Goal: Information Seeking & Learning: Learn about a topic

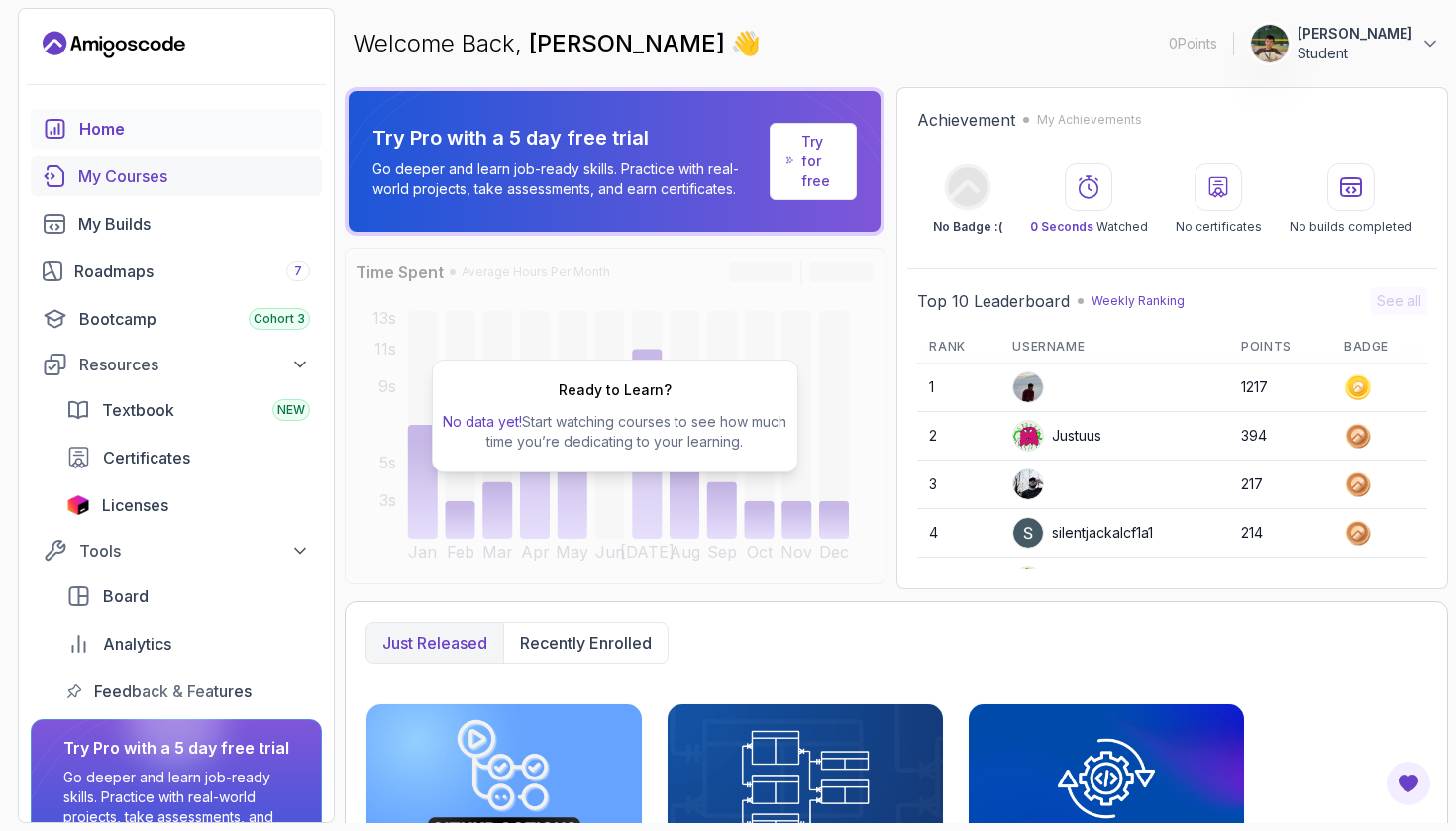
click at [174, 173] on div "My Courses" at bounding box center [195, 177] width 232 height 24
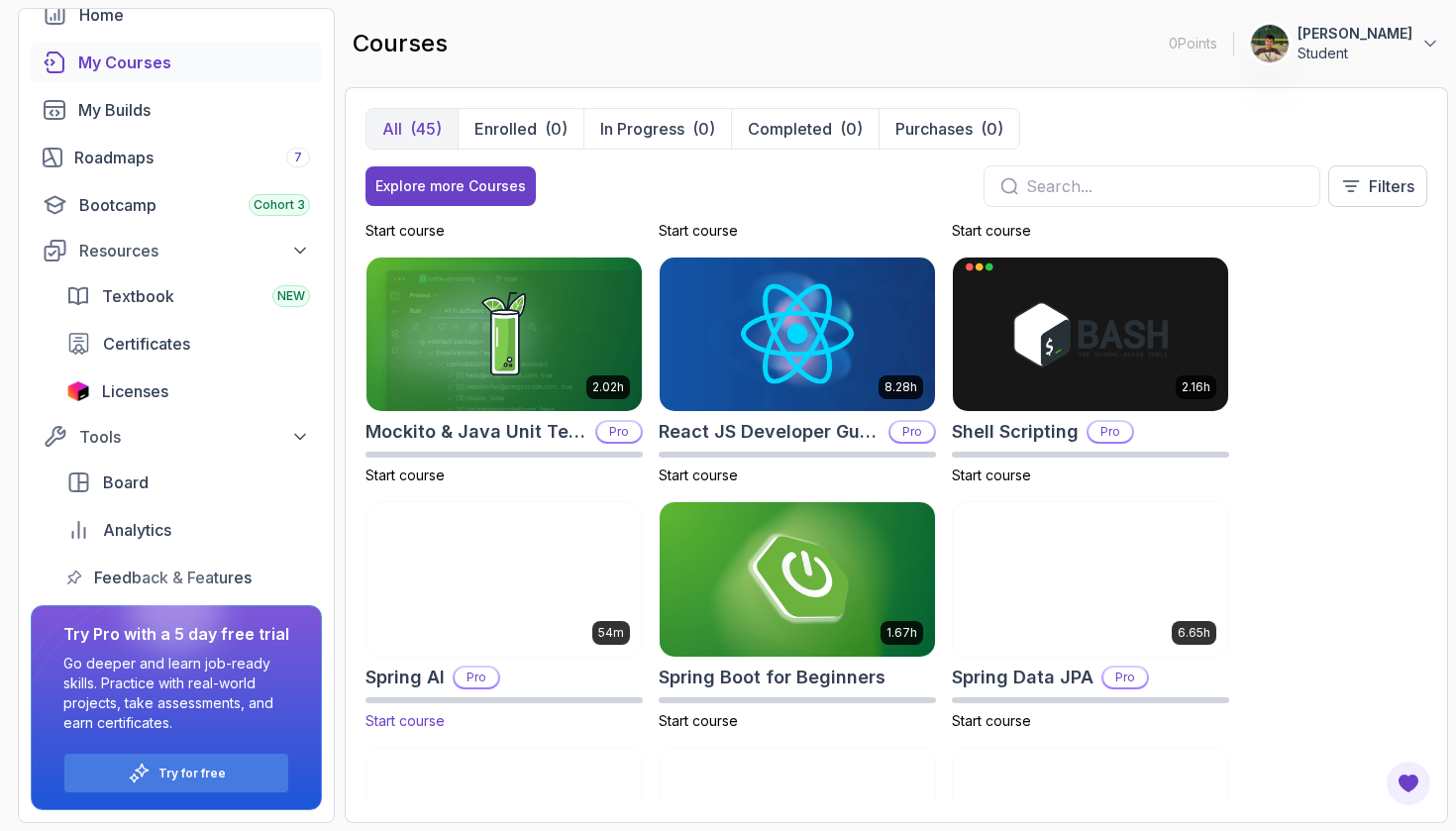
scroll to position [2680, 0]
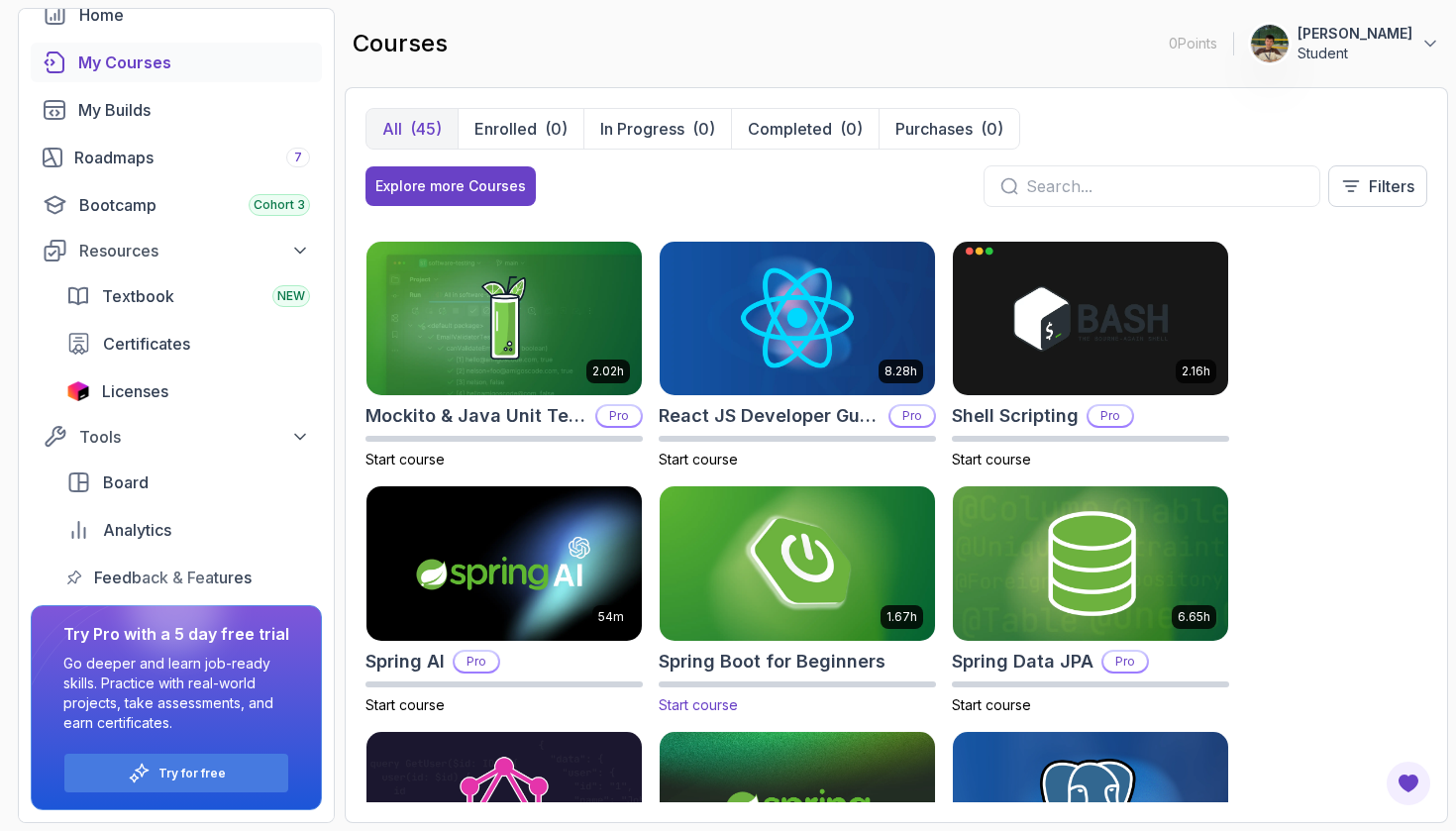
click at [795, 571] on img at bounding box center [797, 563] width 289 height 162
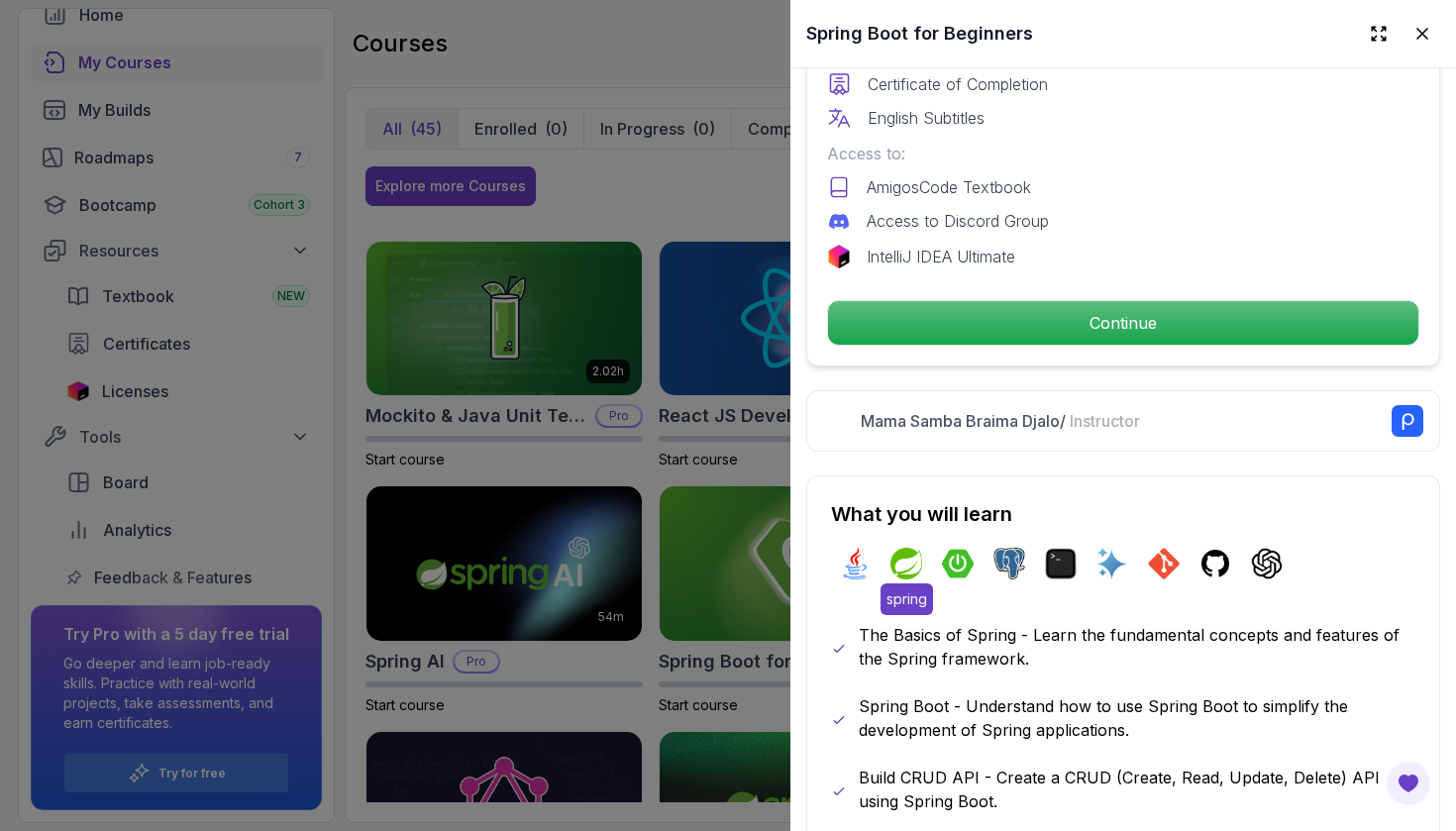
scroll to position [648, 0]
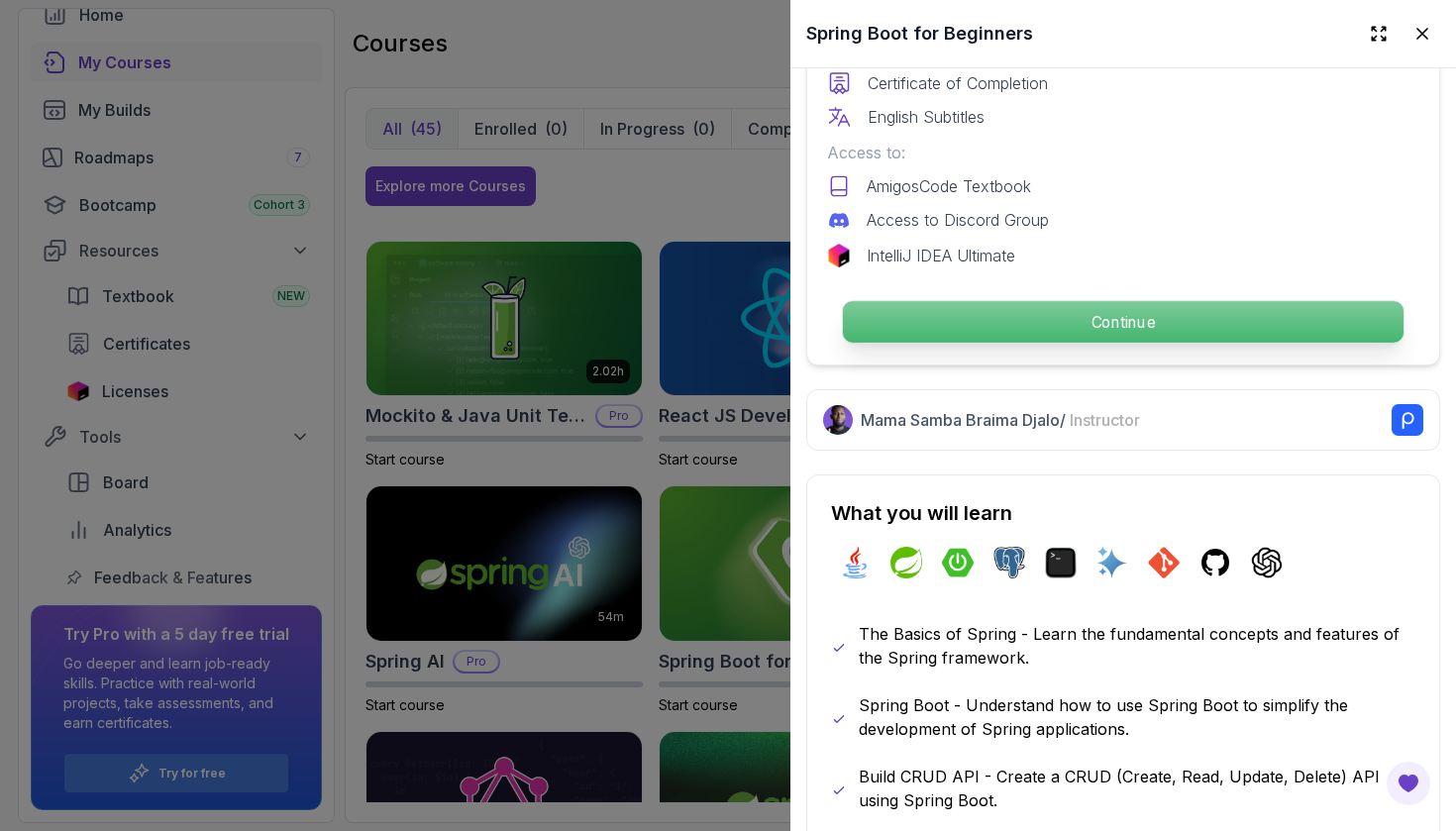
click at [1065, 321] on p "Continue" at bounding box center [1123, 322] width 561 height 42
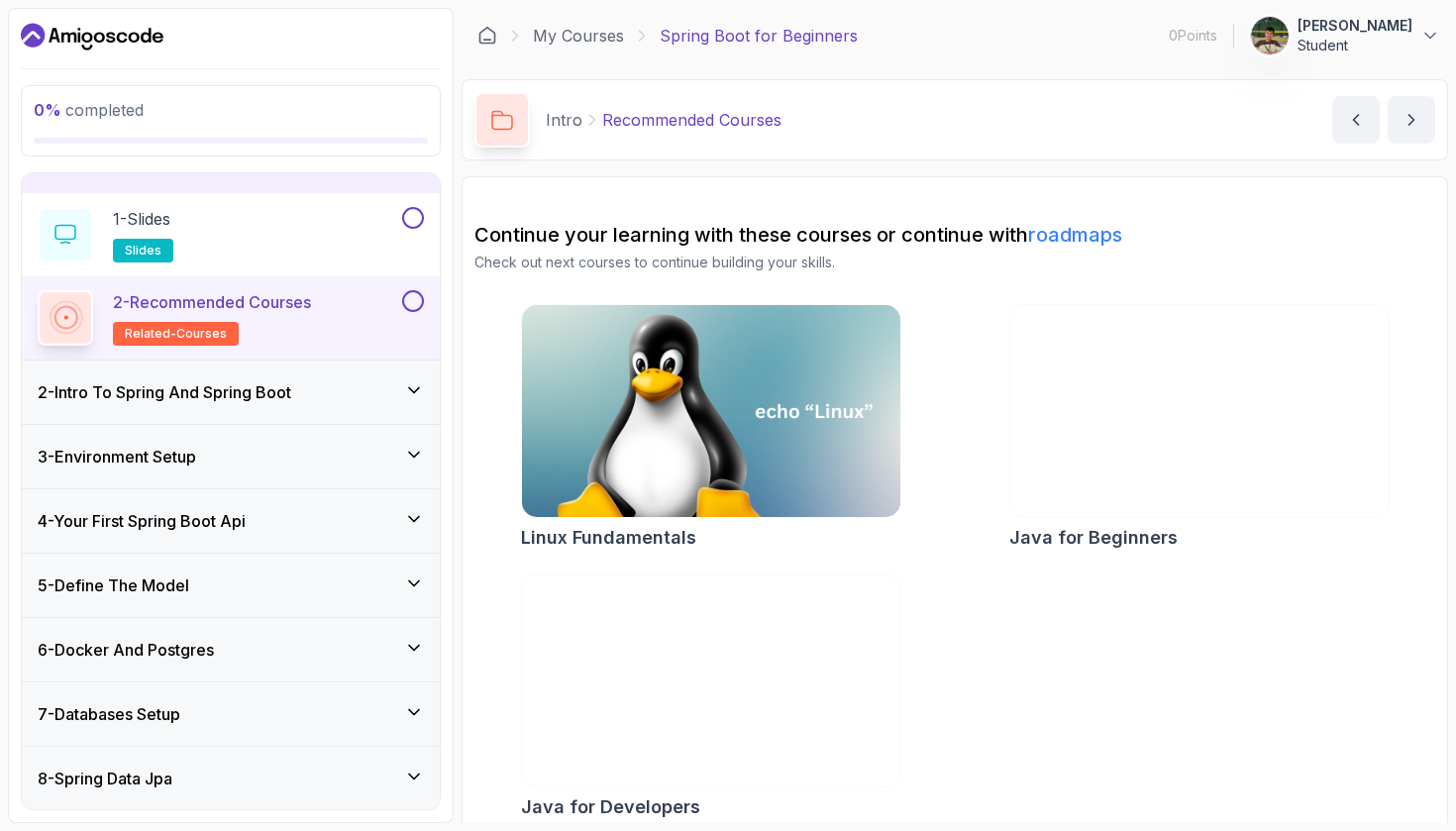
scroll to position [38, 0]
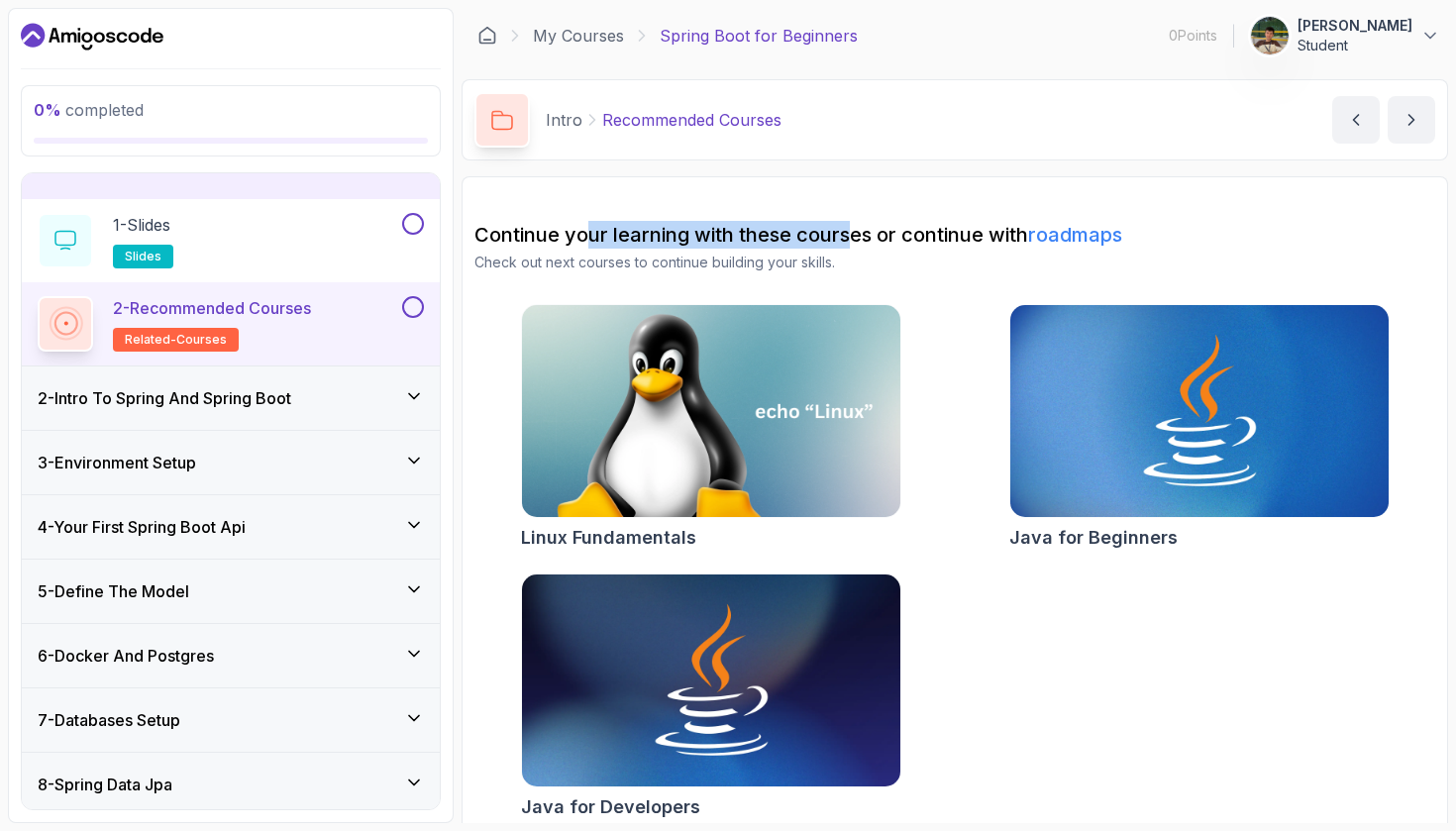
drag, startPoint x: 586, startPoint y: 233, endPoint x: 855, endPoint y: 237, distance: 269.0
click at [855, 237] on h2 "Continue your learning with these courses or continue with roadmaps" at bounding box center [955, 235] width 961 height 28
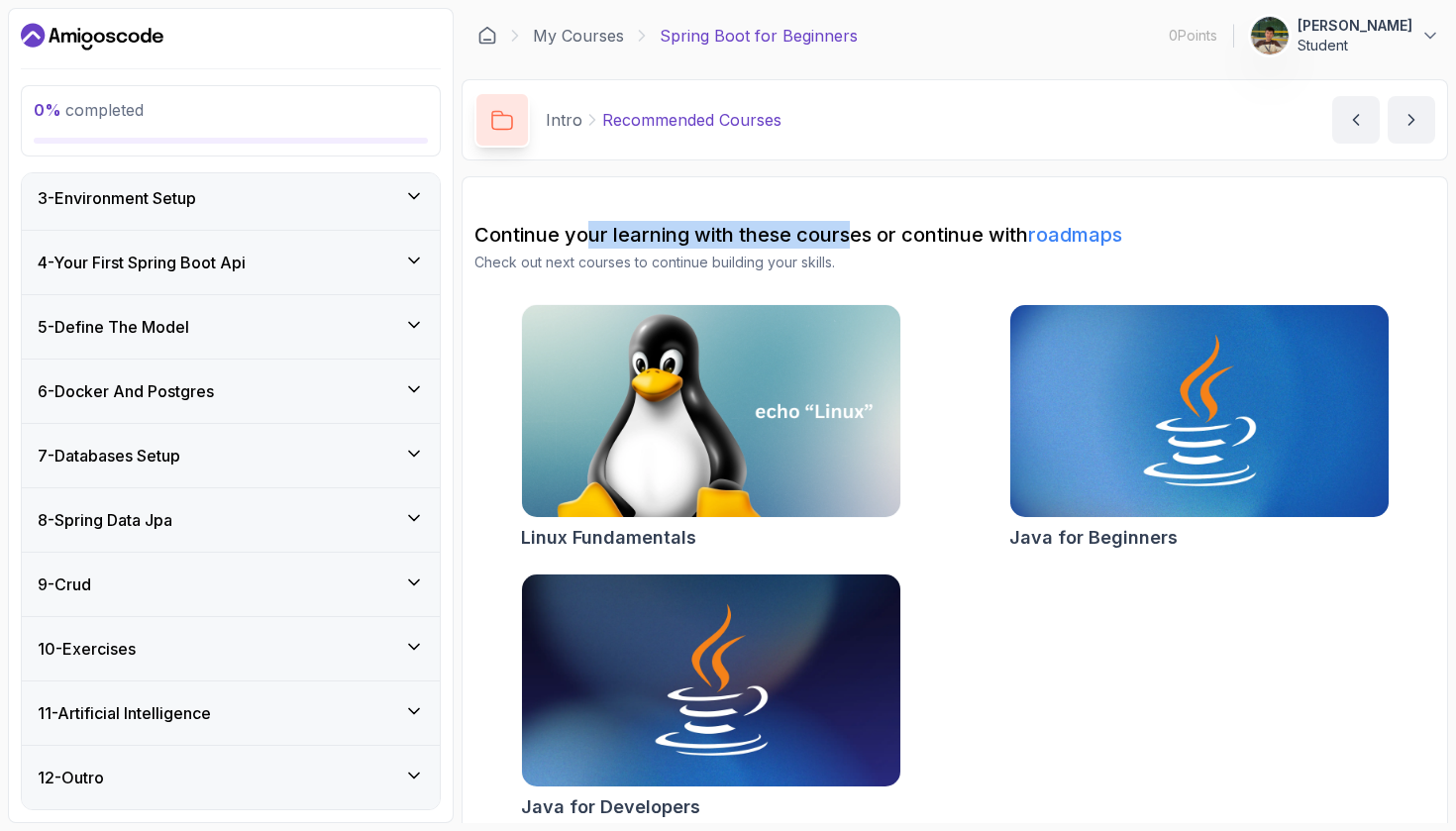
scroll to position [0, 0]
click at [154, 720] on h3 "11 - Artificial Intelligence" at bounding box center [124, 714] width 174 height 24
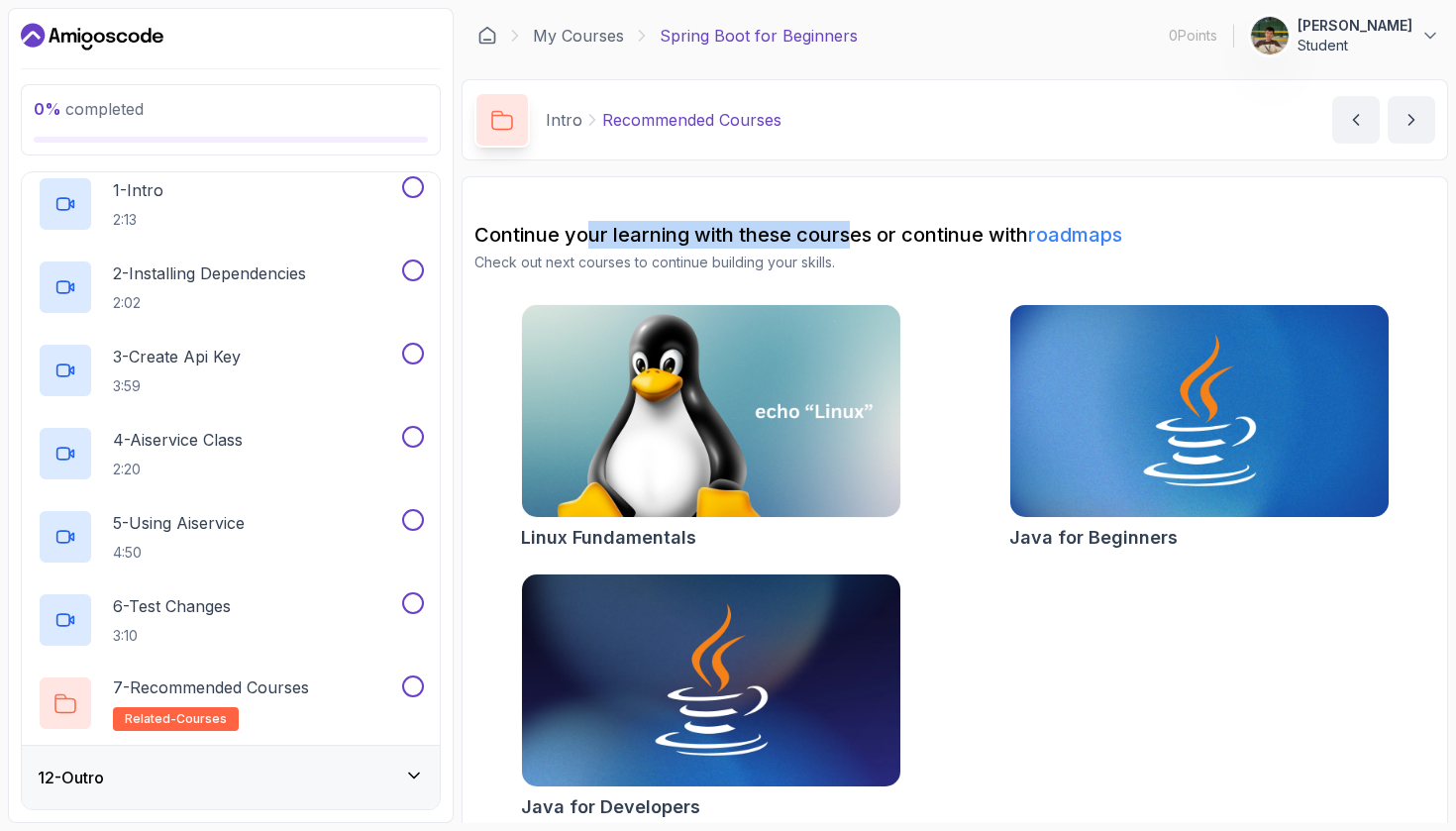
click at [263, 777] on div "12 - Outro" at bounding box center [230, 777] width 386 height 24
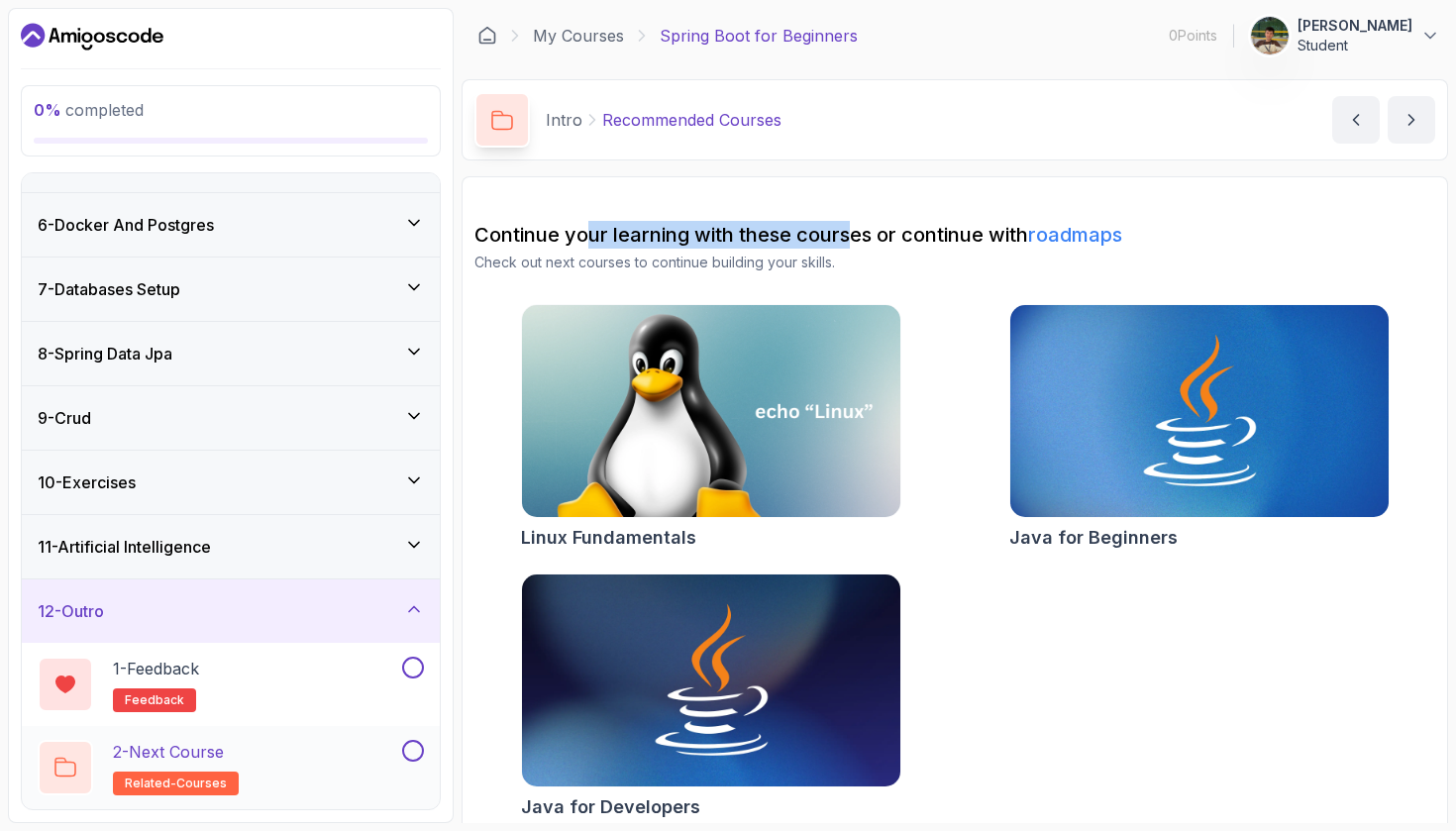
click at [287, 774] on div "2 - Next Course related-courses" at bounding box center [217, 767] width 360 height 56
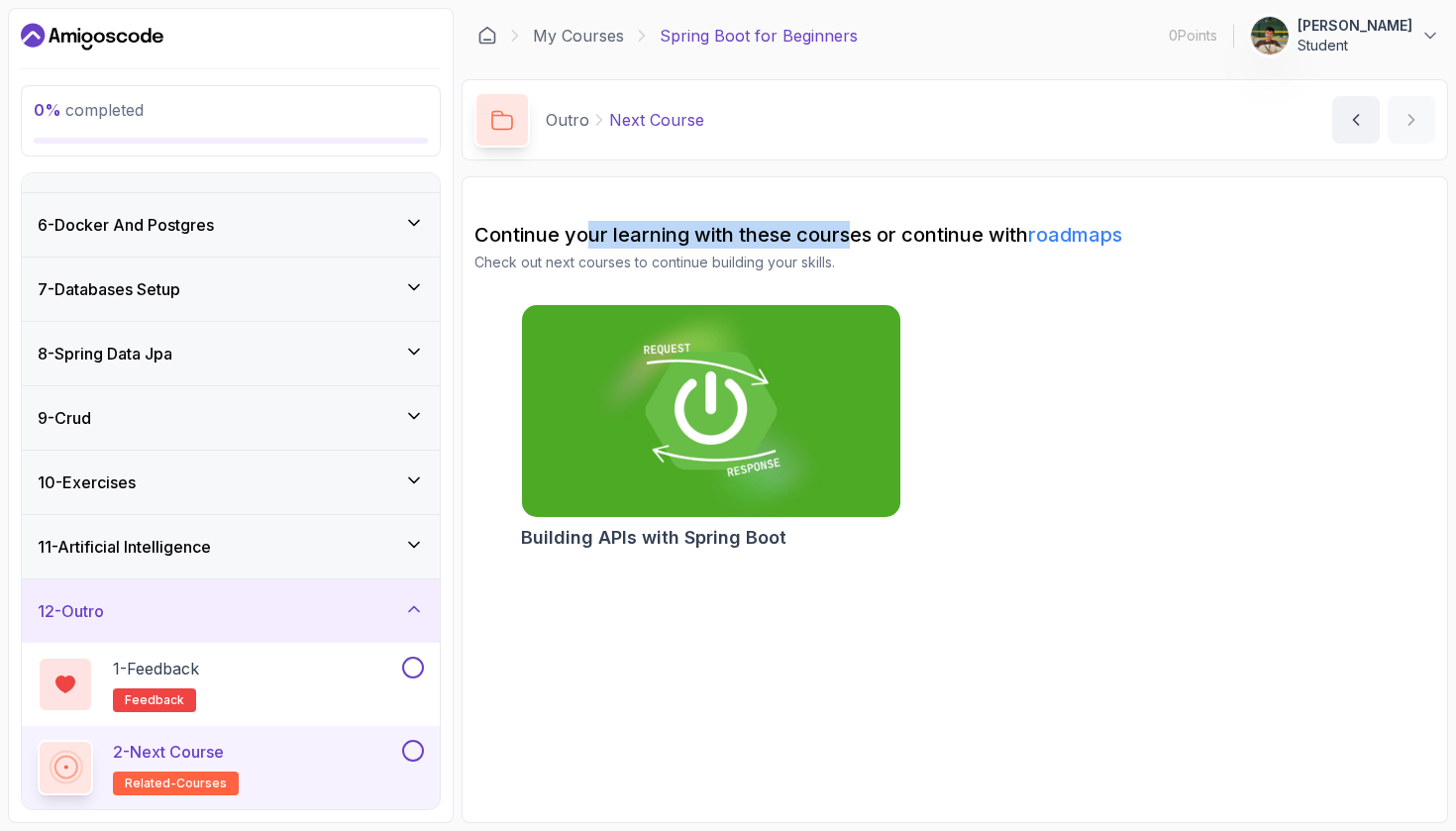
click at [788, 496] on img at bounding box center [711, 411] width 397 height 223
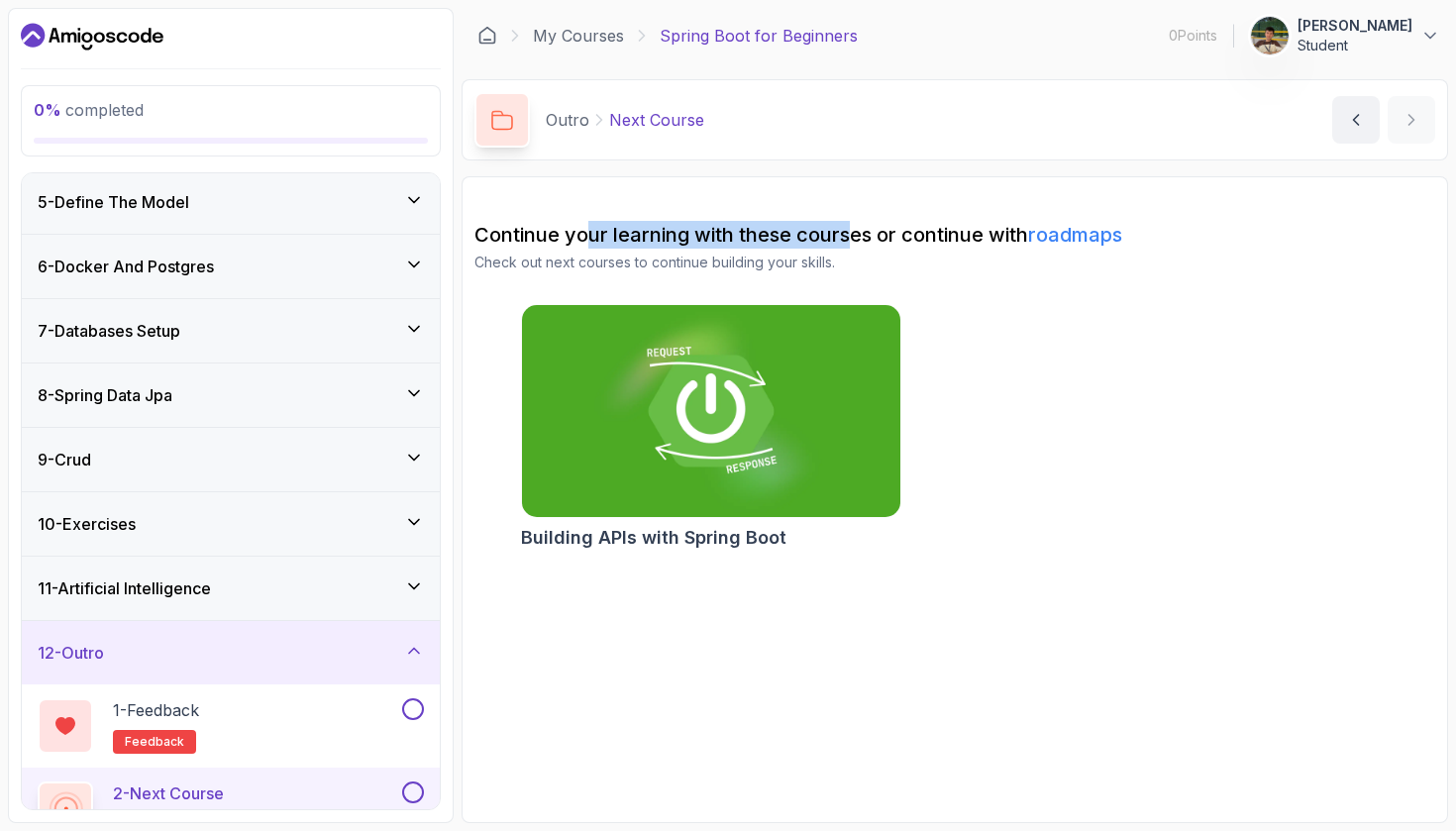
click at [211, 599] on h3 "11 - Artificial Intelligence" at bounding box center [124, 589] width 174 height 24
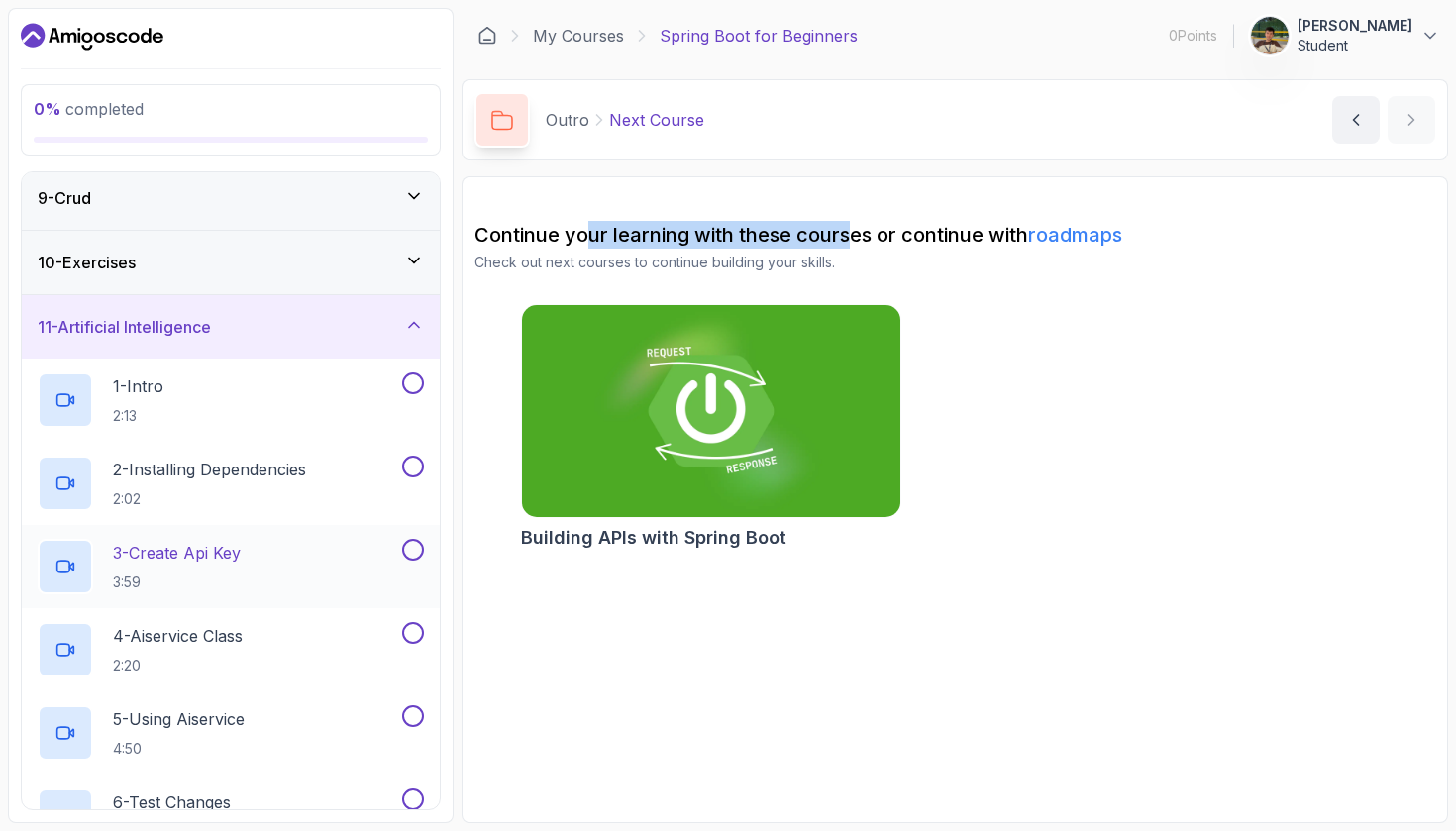
scroll to position [577, 0]
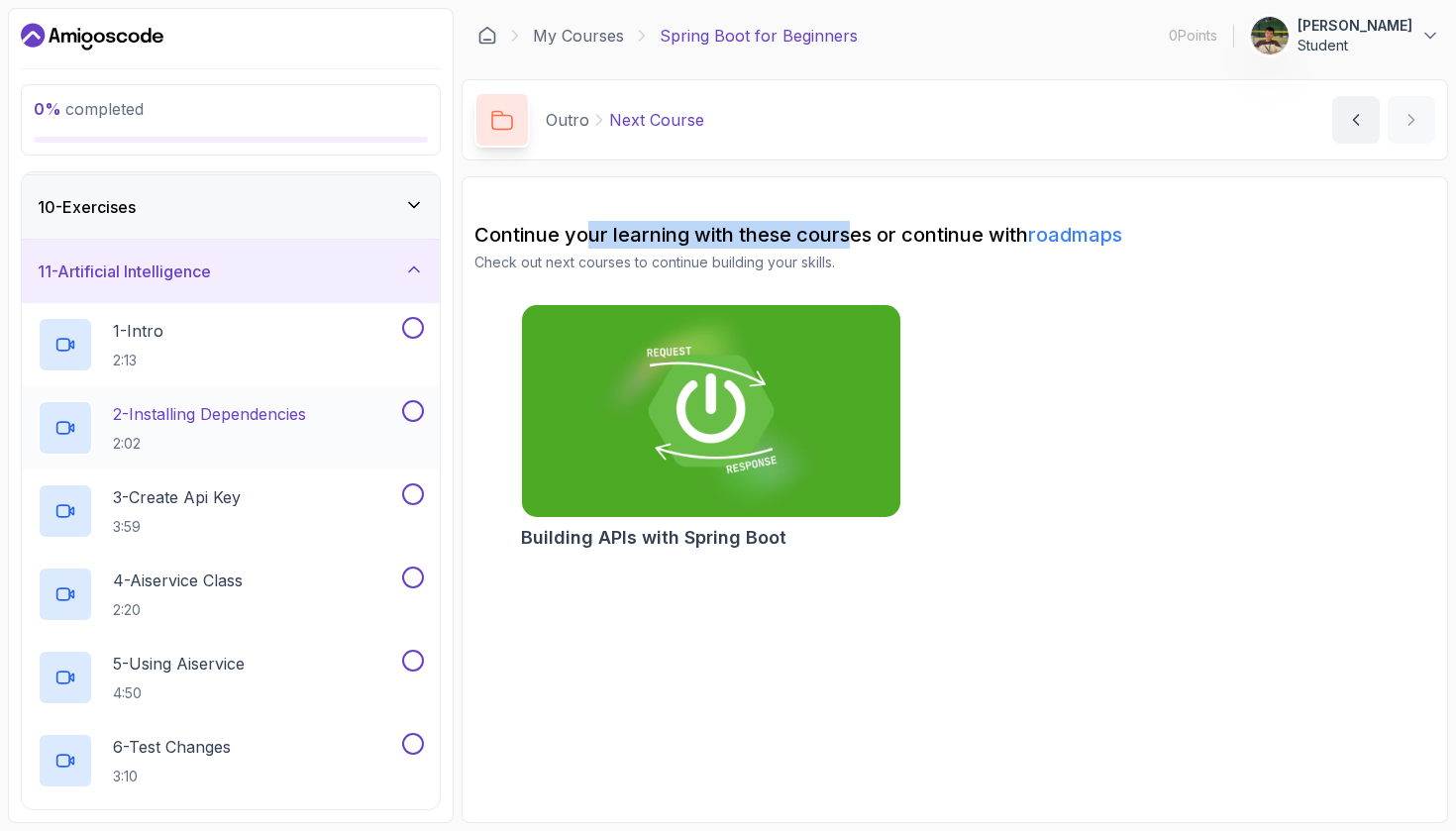
click at [295, 439] on p "2:02" at bounding box center [209, 444] width 194 height 20
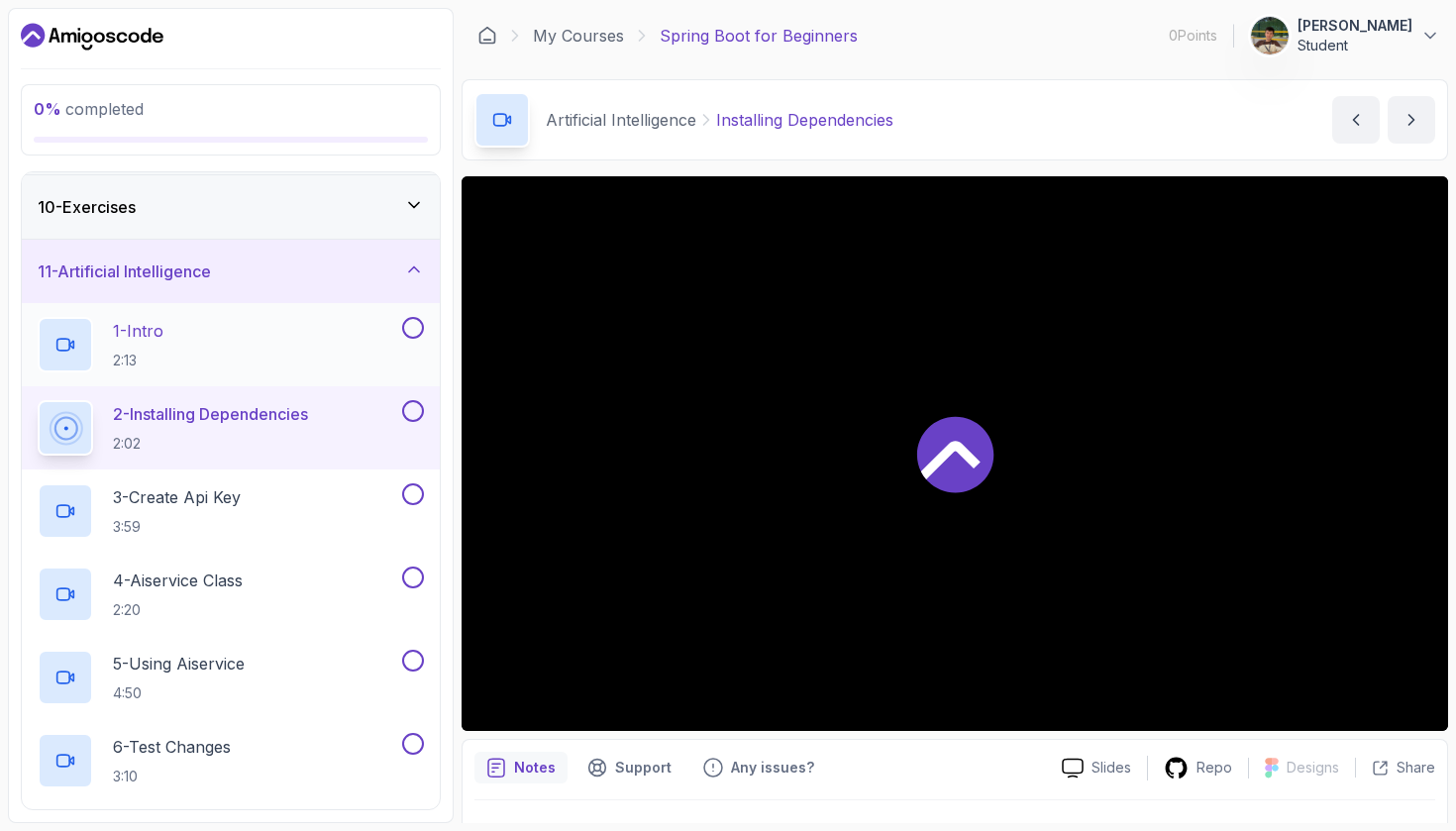
click at [302, 357] on div "1 - Intro 2:13" at bounding box center [217, 345] width 360 height 56
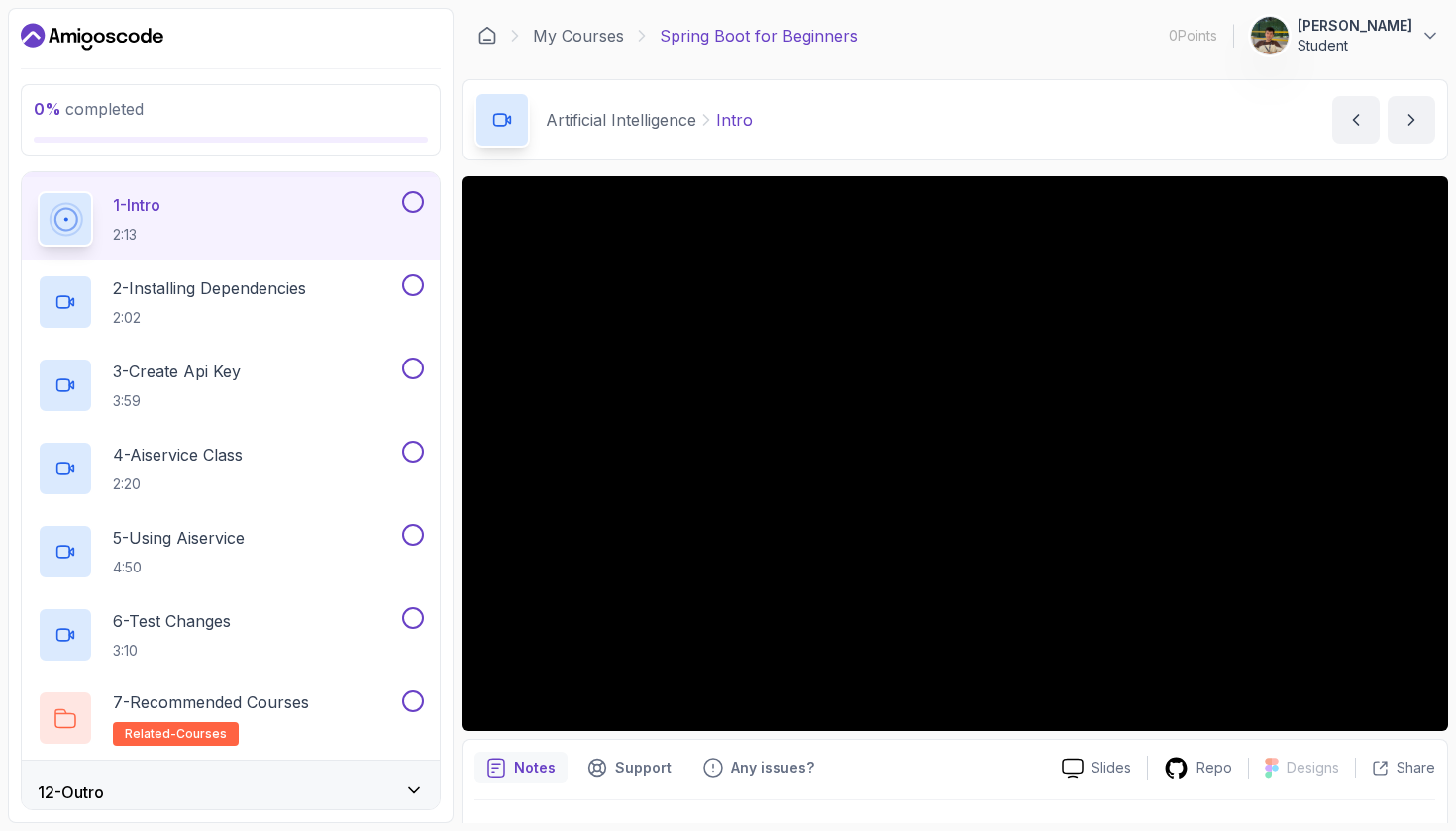
scroll to position [634, 0]
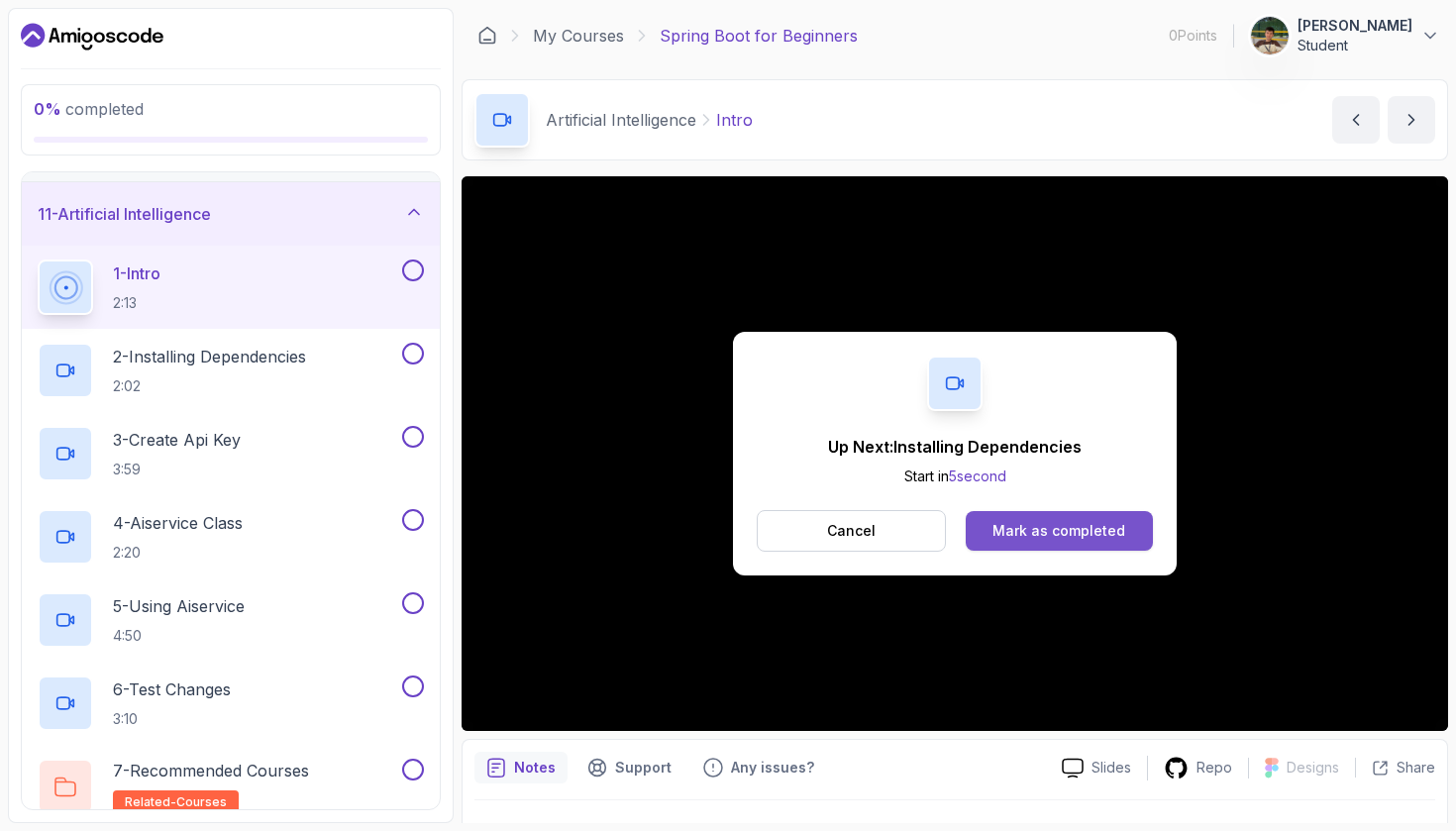
click at [1091, 534] on div "Mark as completed" at bounding box center [1059, 531] width 133 height 20
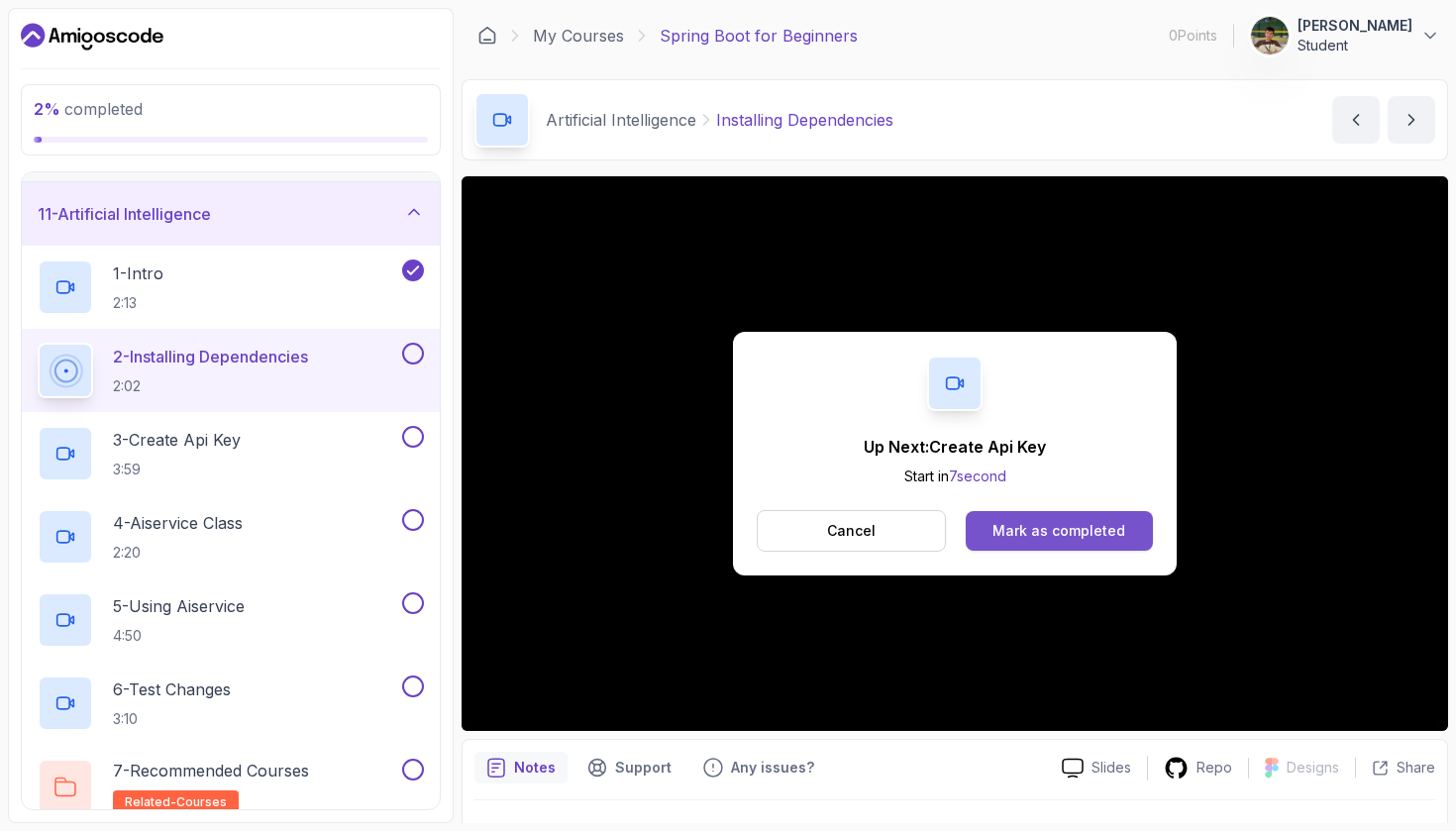
click at [1122, 534] on div "Mark as completed" at bounding box center [1059, 531] width 133 height 20
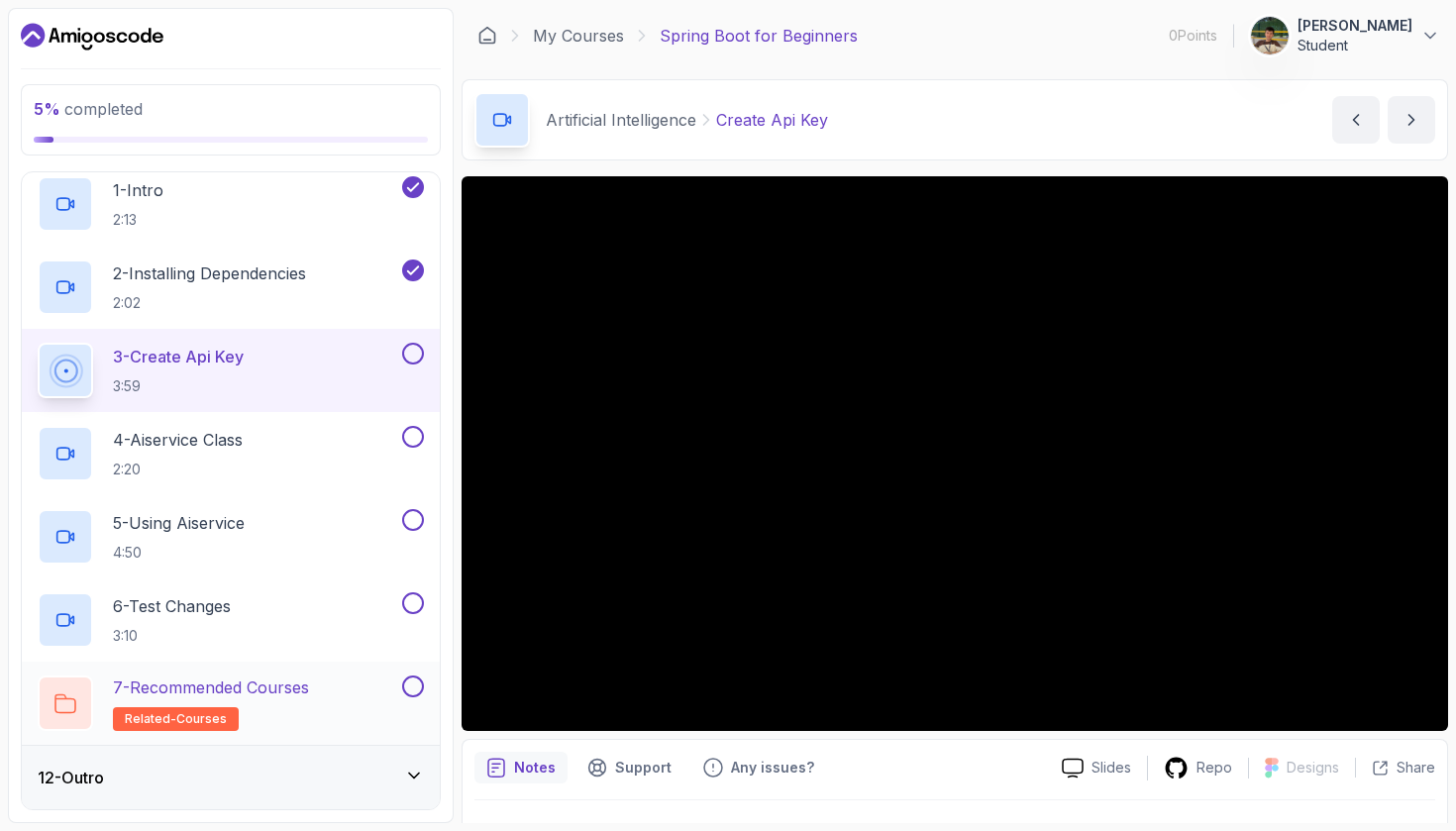
scroll to position [718, 0]
click at [260, 715] on h2 "7 - Recommended Courses related-courses" at bounding box center [211, 704] width 197 height 56
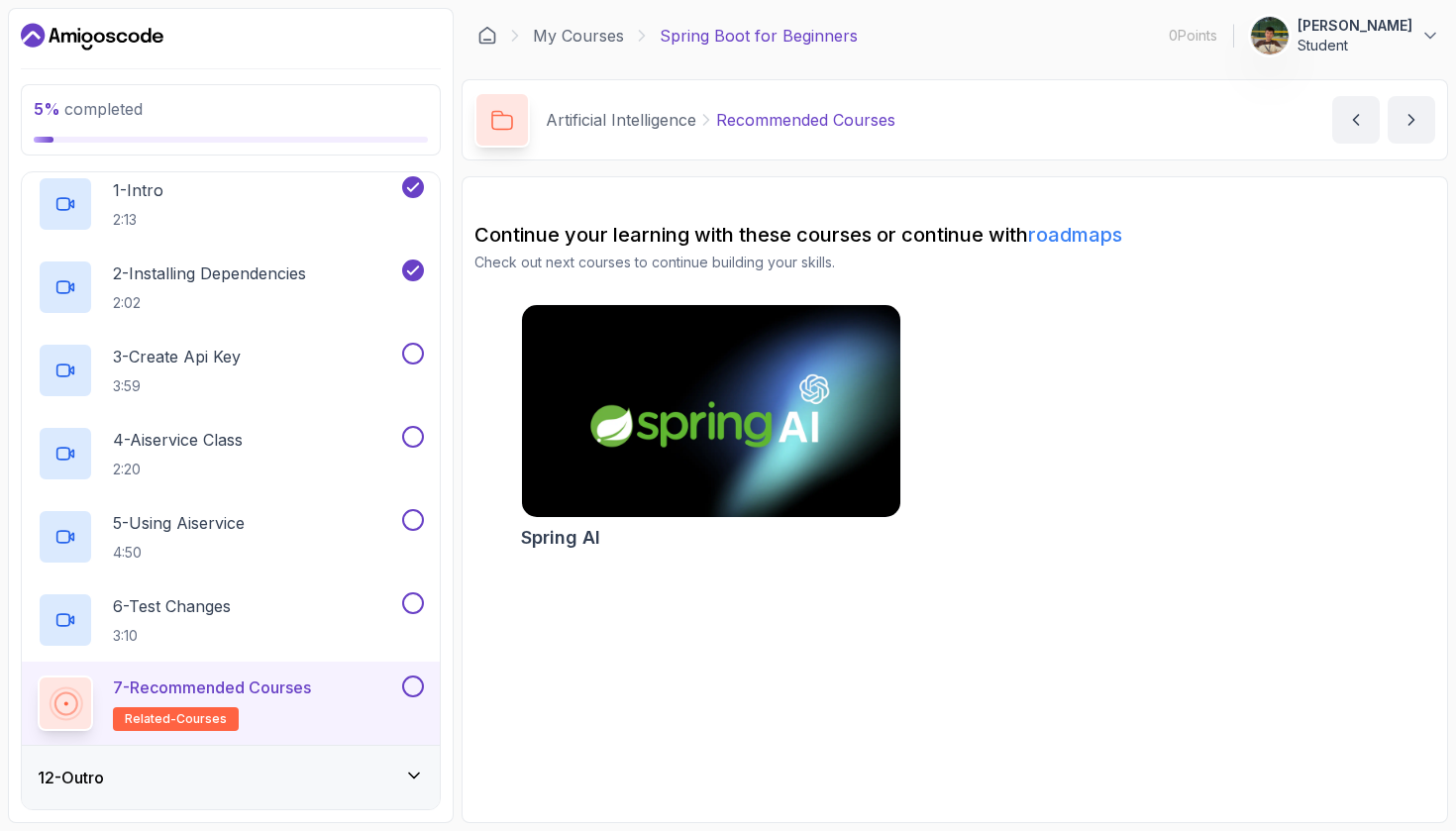
click at [235, 760] on div "12 - Outro" at bounding box center [230, 777] width 418 height 64
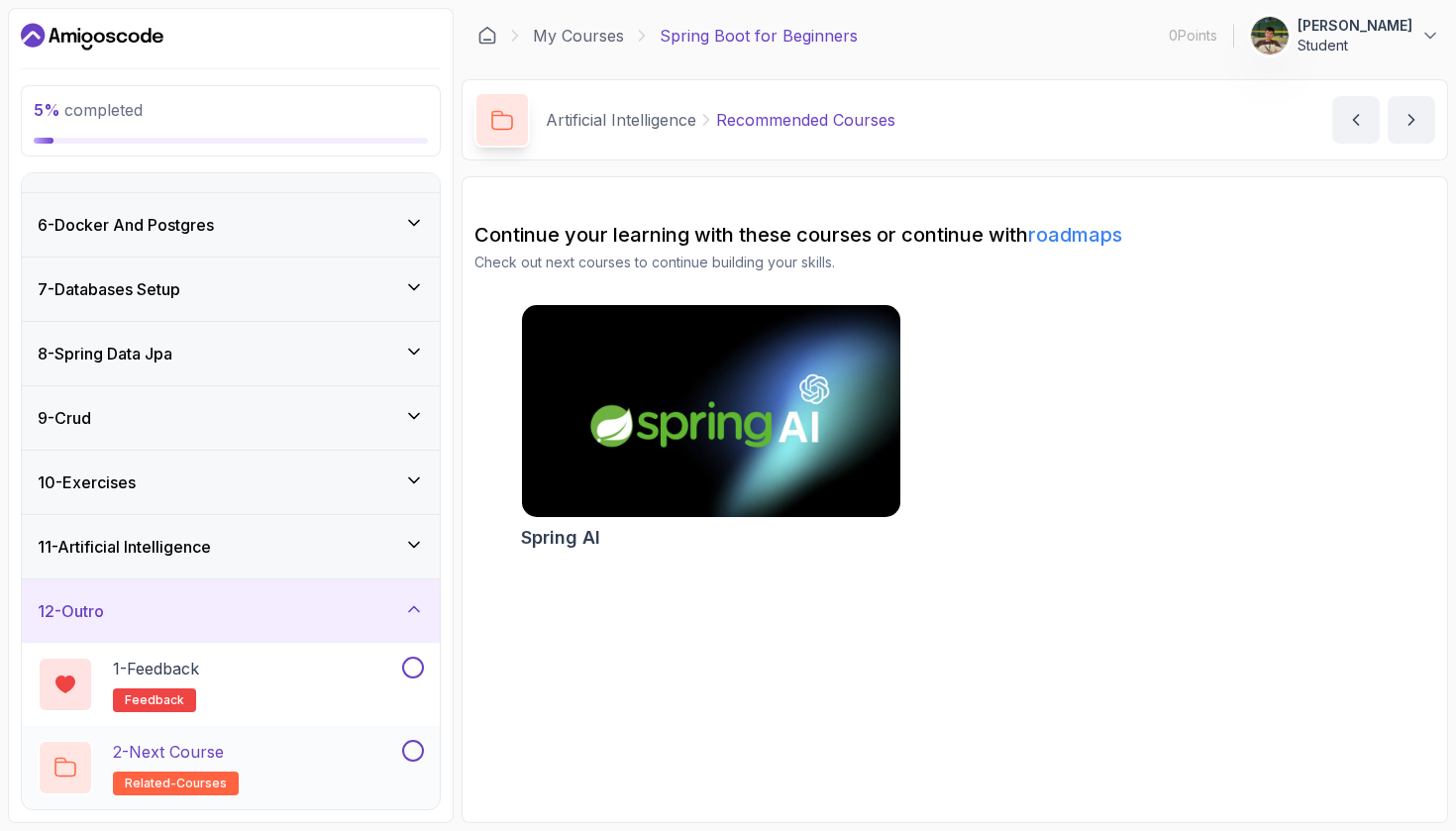
scroll to position [302, 0]
click at [257, 754] on div "2 - Next Course related-courses" at bounding box center [217, 767] width 360 height 56
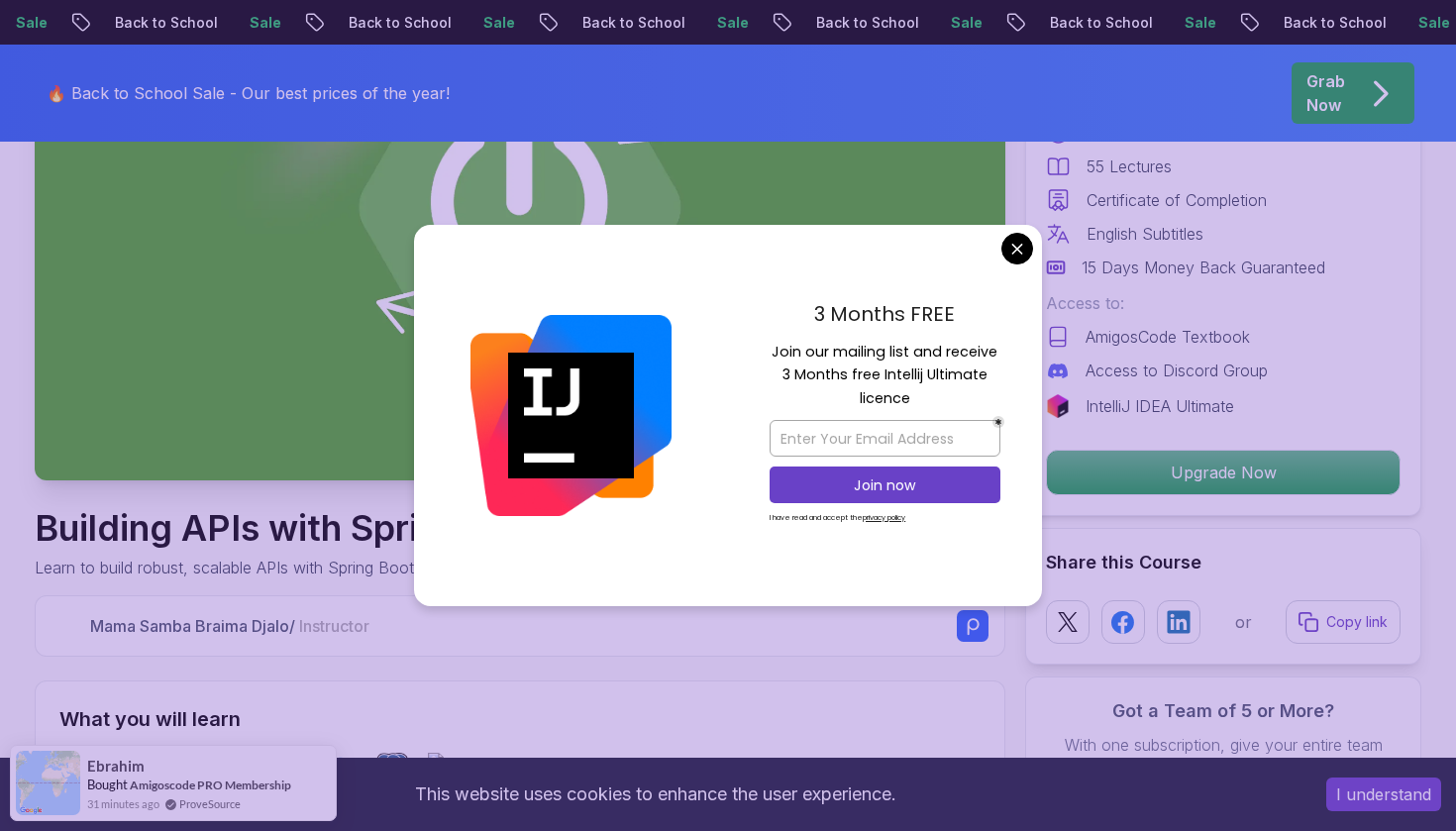
scroll to position [418, 0]
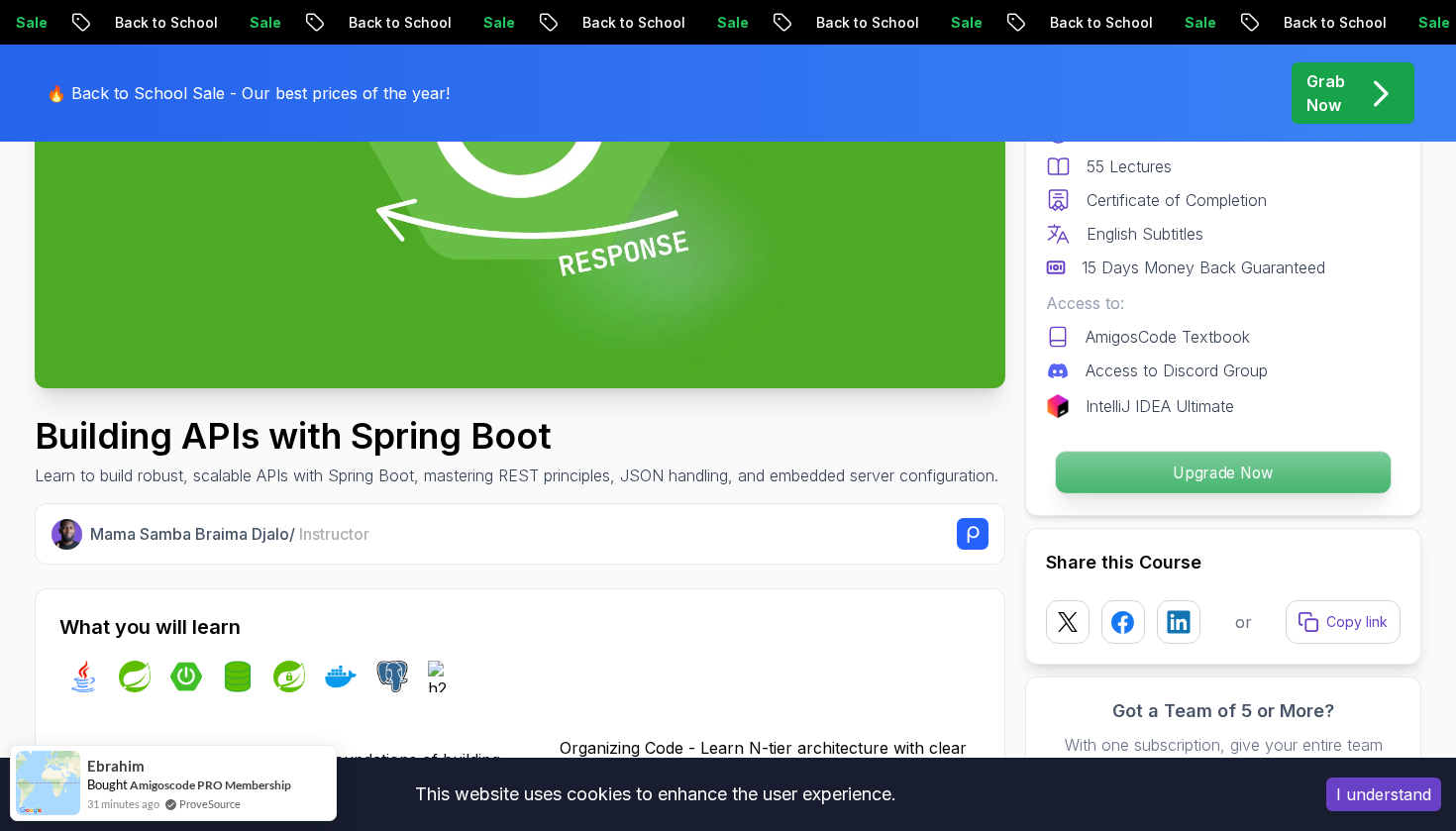
click at [1221, 474] on p "Upgrade Now" at bounding box center [1223, 473] width 334 height 42
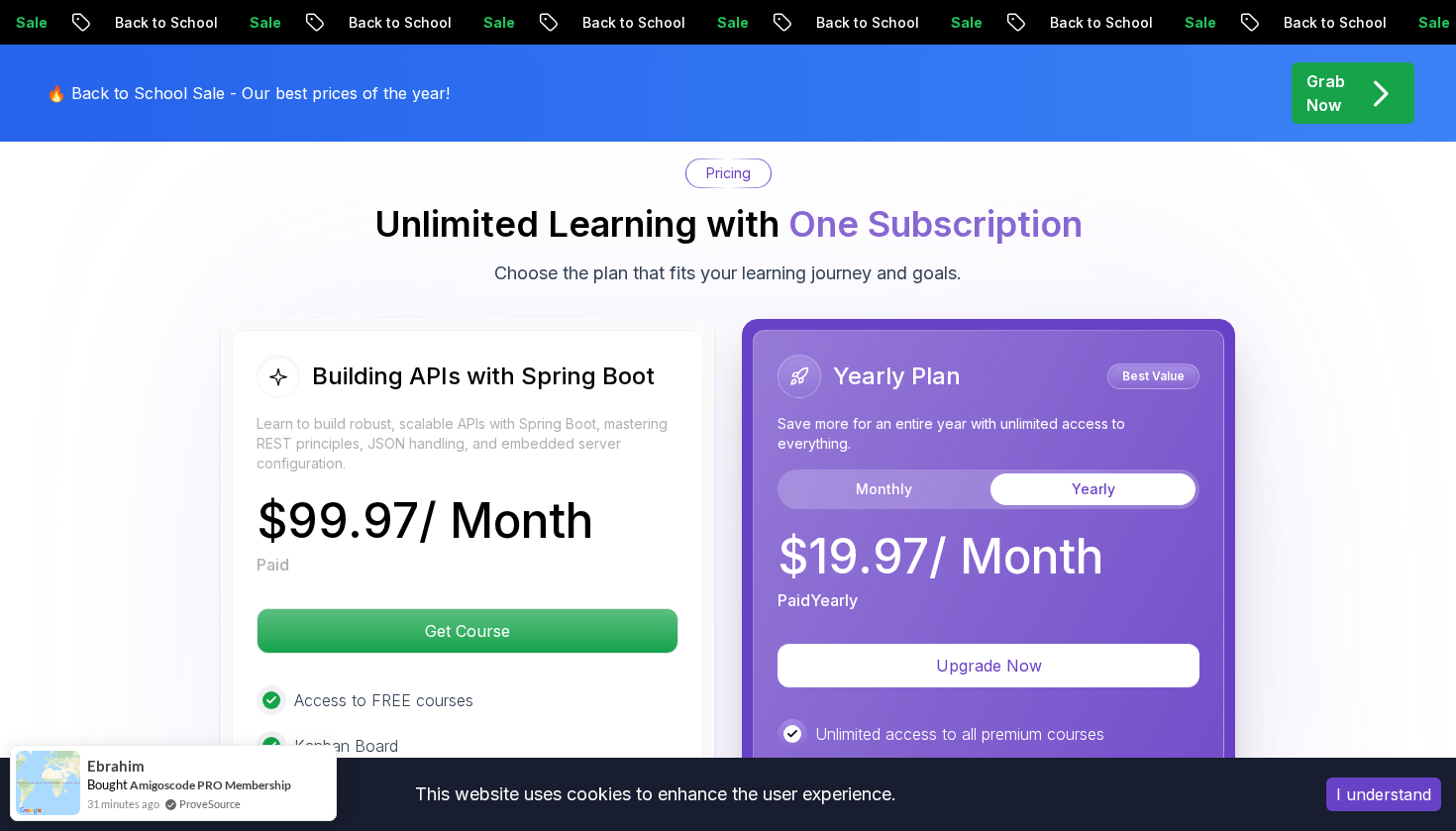
click at [863, 481] on div "Yearly Plan Best Value Save more for an entire year with unlimited access to ev…" at bounding box center [988, 483] width 422 height 257
click at [878, 474] on button "Monthly" at bounding box center [883, 489] width 205 height 32
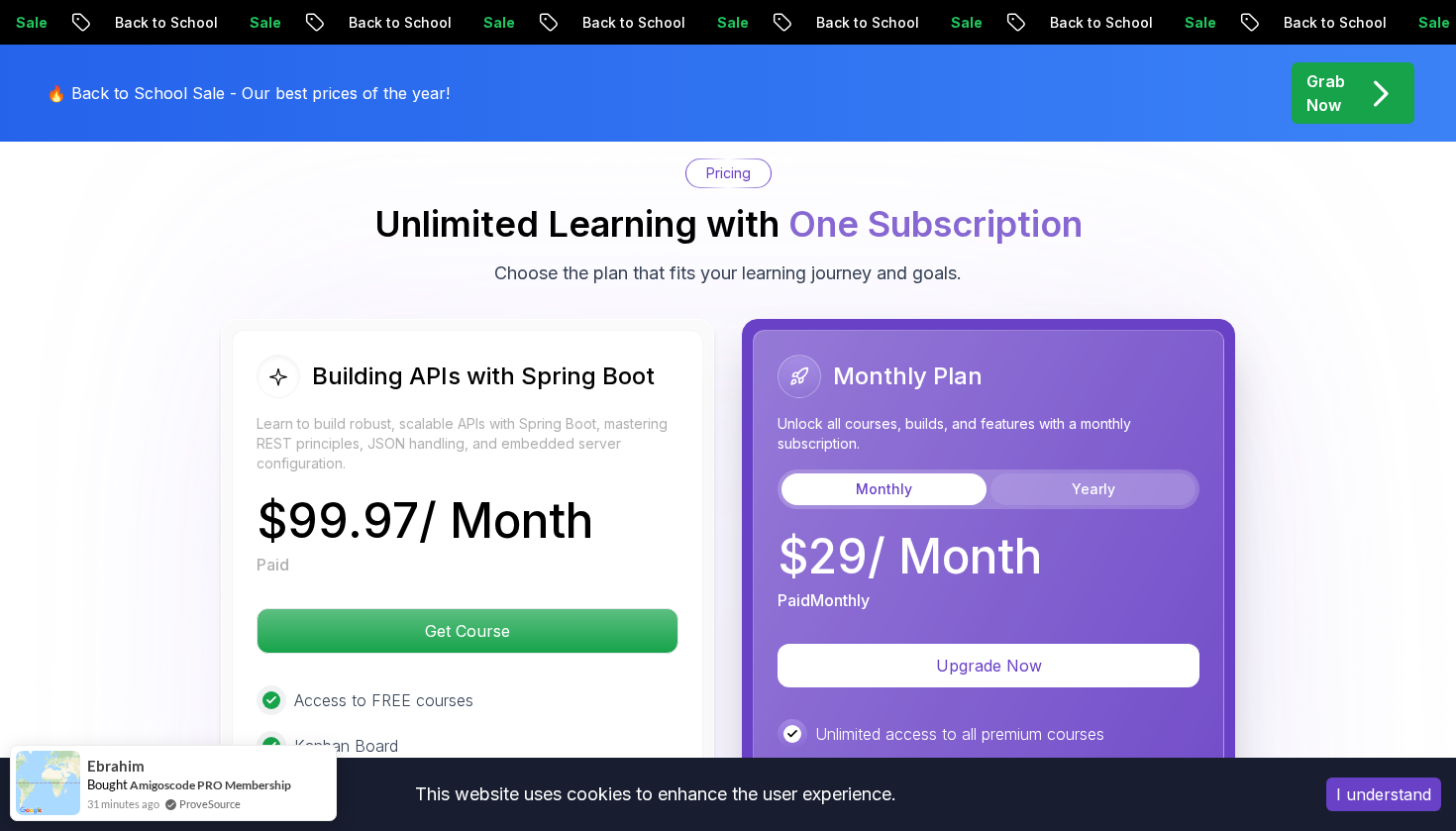
click at [1100, 474] on button "Yearly" at bounding box center [1093, 489] width 205 height 32
